Goal: Transaction & Acquisition: Purchase product/service

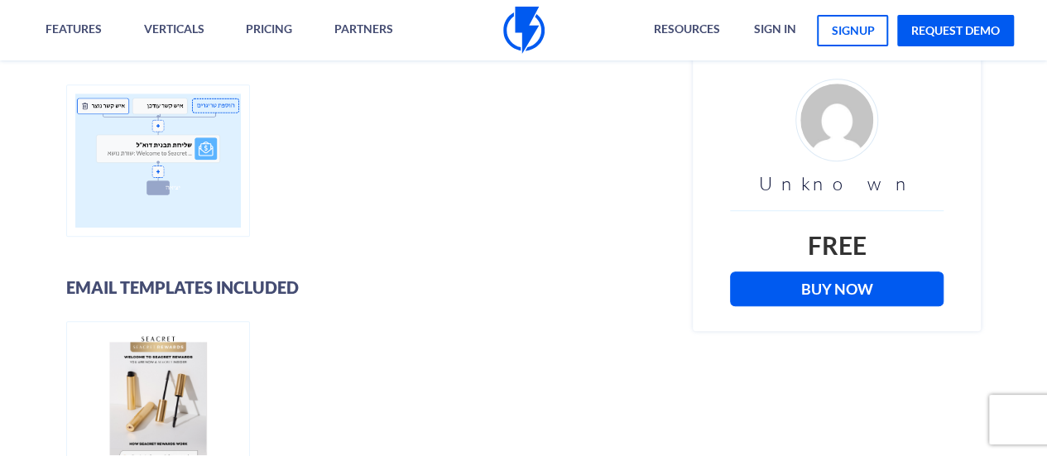
scroll to position [458, 0]
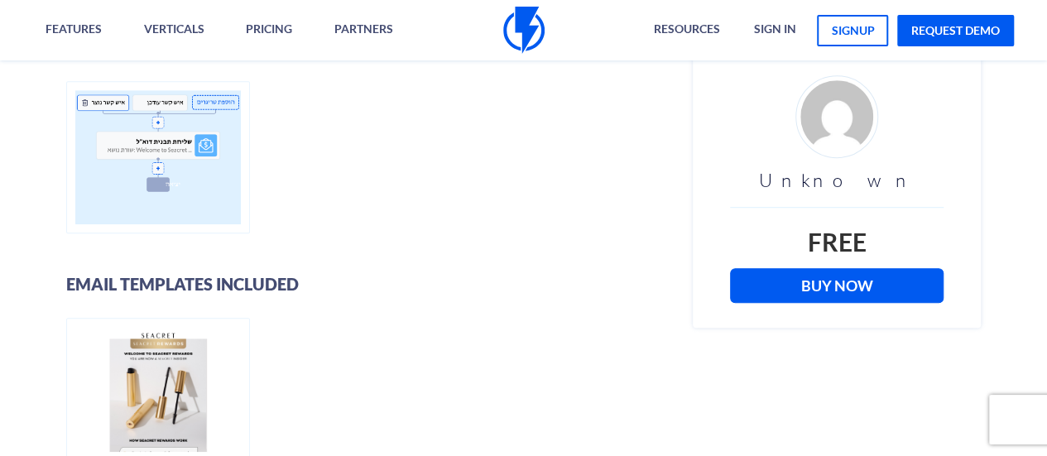
click at [816, 286] on link "Buy Now" at bounding box center [837, 285] width 214 height 35
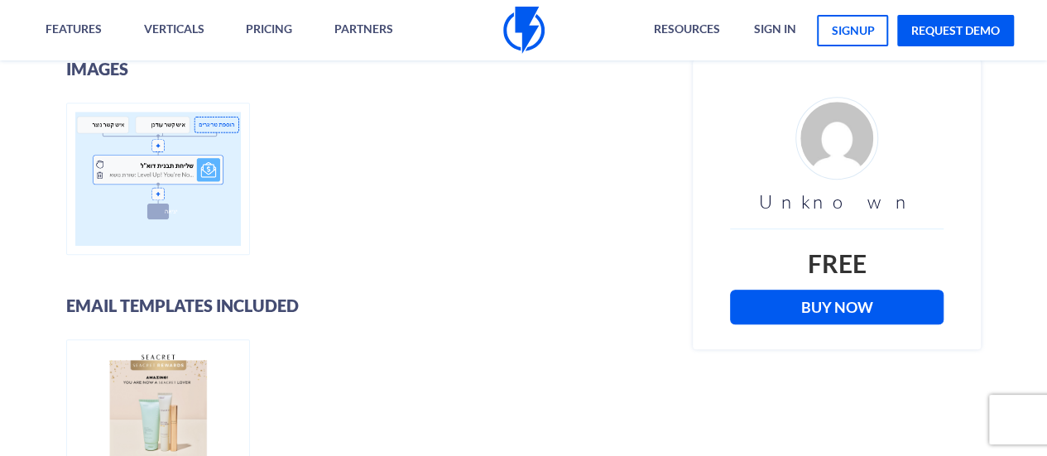
scroll to position [438, 0]
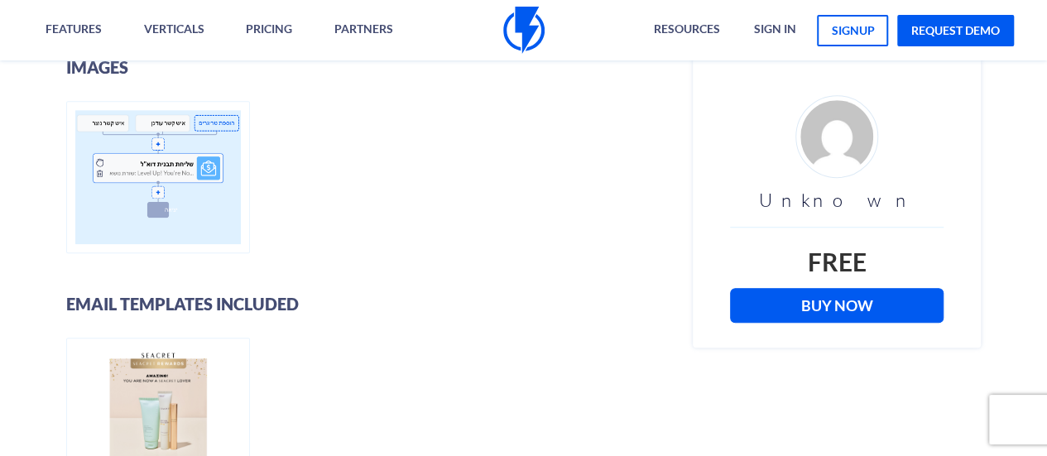
click at [797, 305] on link "Buy Now" at bounding box center [837, 305] width 214 height 35
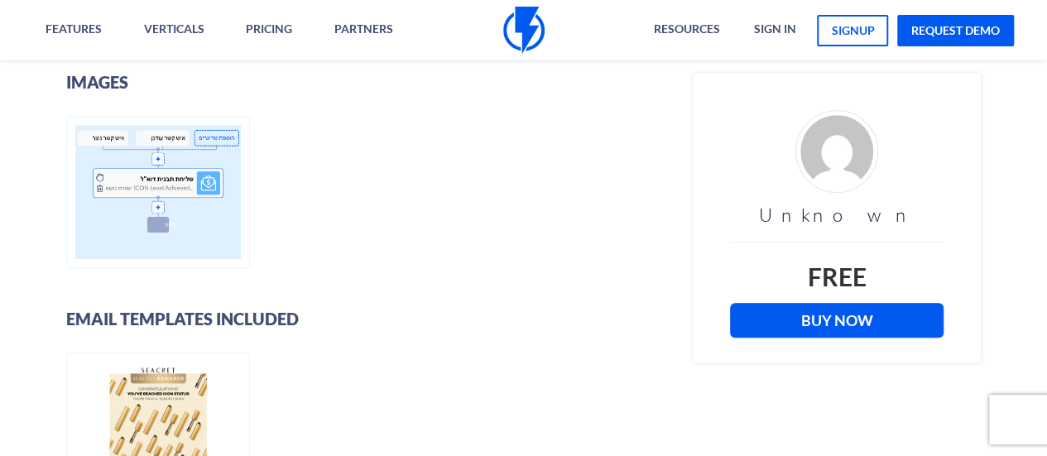
scroll to position [422, 0]
click at [794, 324] on link "Buy Now" at bounding box center [837, 321] width 214 height 35
